Goal: Information Seeking & Learning: Find specific fact

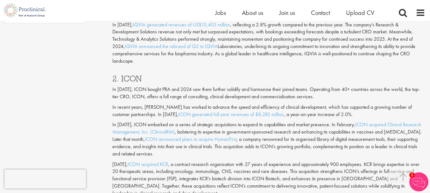
scroll to position [573, 0]
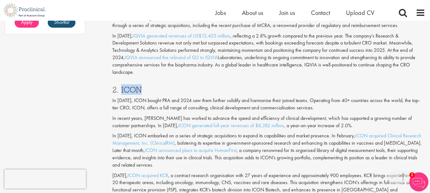
drag, startPoint x: 144, startPoint y: 85, endPoint x: 120, endPoint y: 83, distance: 24.0
click at [120, 86] on h3 "2. ICON" at bounding box center [268, 90] width 313 height 8
copy h3 "ICON"
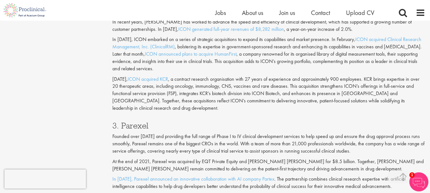
scroll to position [700, 0]
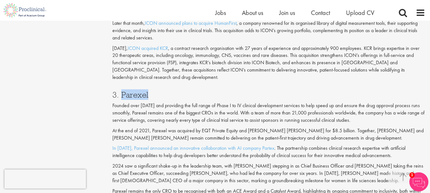
drag, startPoint x: 156, startPoint y: 84, endPoint x: 122, endPoint y: 84, distance: 33.8
click at [122, 91] on h3 "3. Parexel" at bounding box center [268, 95] width 313 height 8
copy h3 "Parexel"
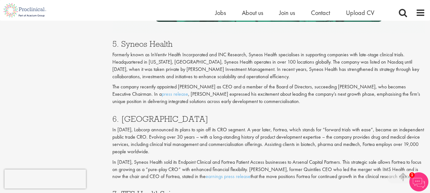
scroll to position [1114, 0]
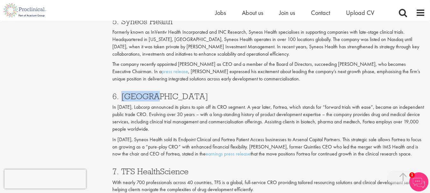
drag, startPoint x: 149, startPoint y: 92, endPoint x: 122, endPoint y: 88, distance: 27.7
click at [122, 92] on h3 "6. [GEOGRAPHIC_DATA]" at bounding box center [268, 96] width 313 height 8
copy h3 "Fortrea"
